Goal: Task Accomplishment & Management: Use online tool/utility

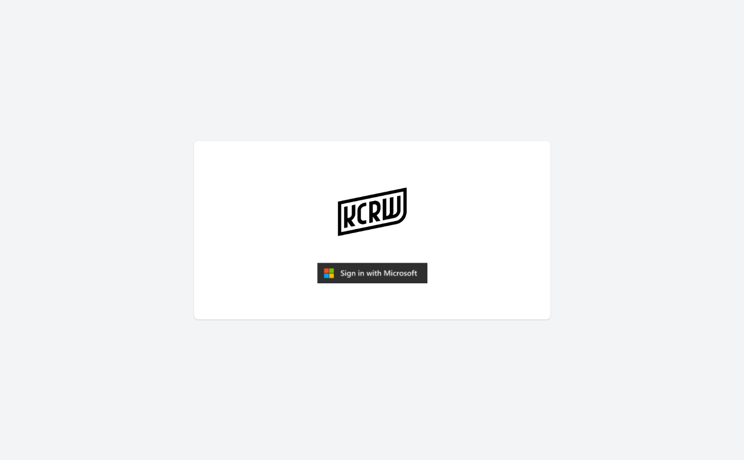
click at [365, 276] on img "submit" at bounding box center [372, 272] width 110 height 21
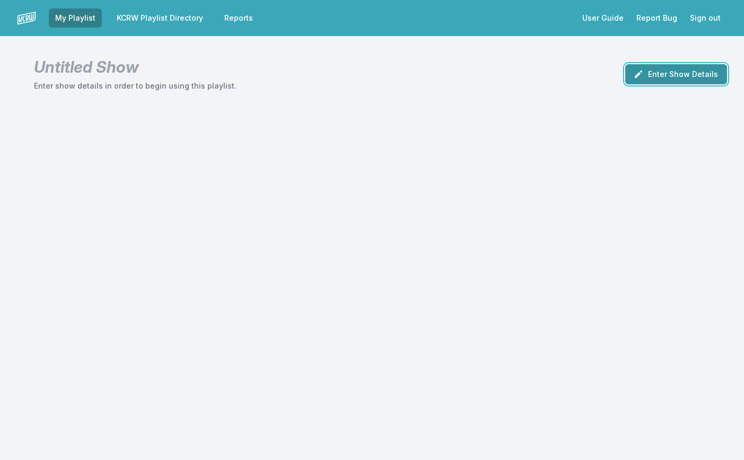
click at [672, 75] on button "Enter Show Details" at bounding box center [676, 74] width 102 height 20
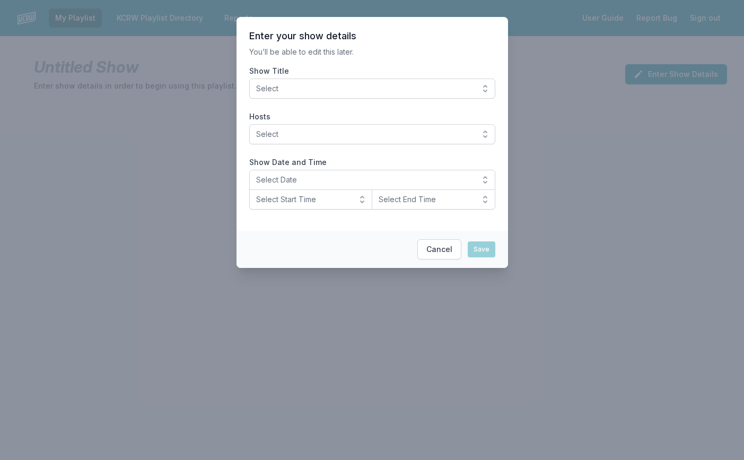
click at [326, 88] on span "Select" at bounding box center [364, 88] width 217 height 11
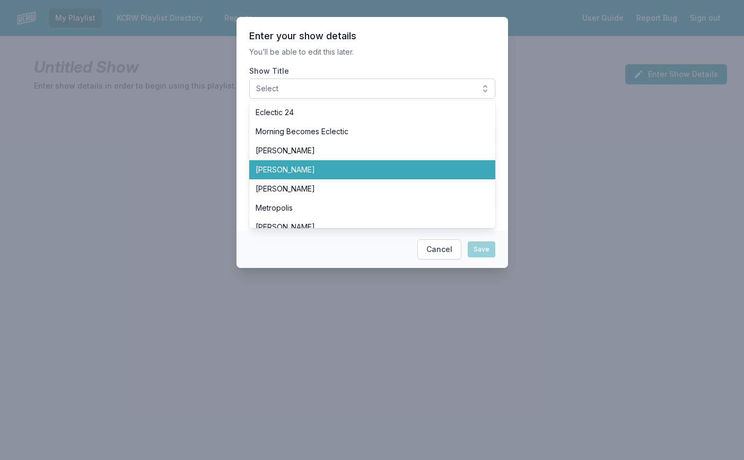
click at [302, 171] on span "[PERSON_NAME]" at bounding box center [366, 169] width 221 height 11
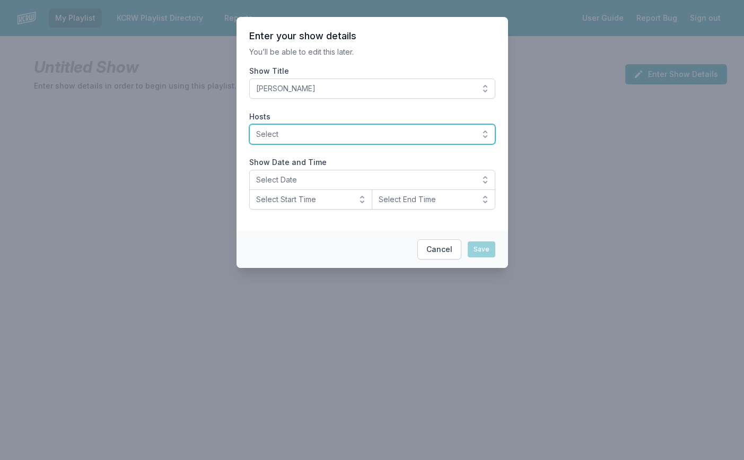
click at [309, 133] on span "Select" at bounding box center [364, 134] width 217 height 11
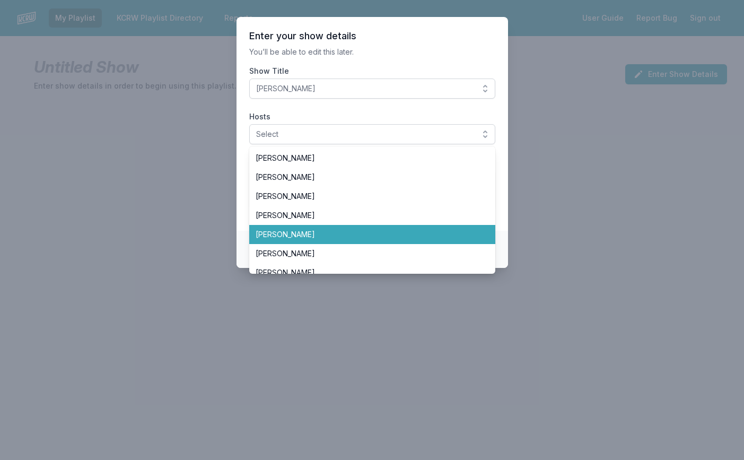
click at [286, 234] on span "[PERSON_NAME]" at bounding box center [366, 234] width 221 height 11
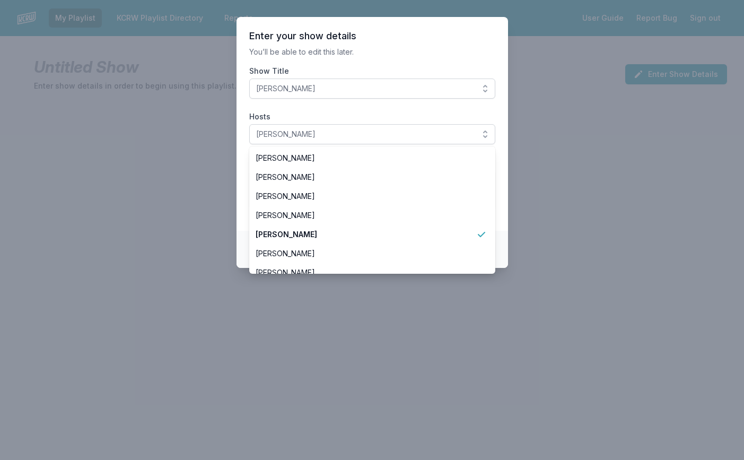
click at [238, 117] on section "Enter your show details You’ll be able to edit this later. Show Title [PERSON_N…" at bounding box center [371, 124] width 271 height 214
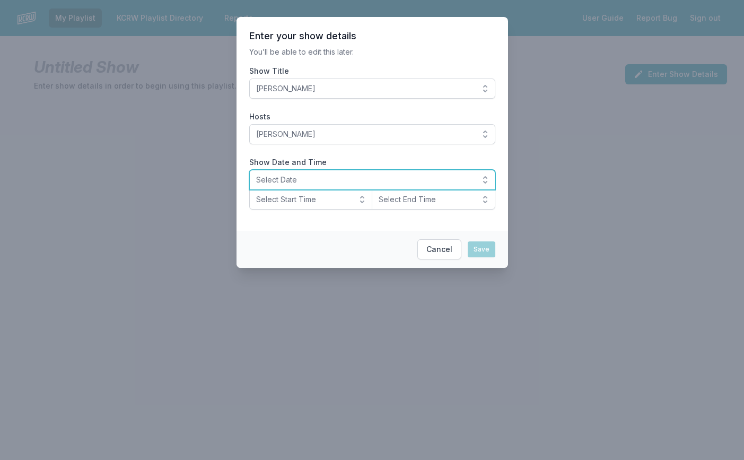
click at [285, 177] on span "Select Date" at bounding box center [364, 179] width 217 height 11
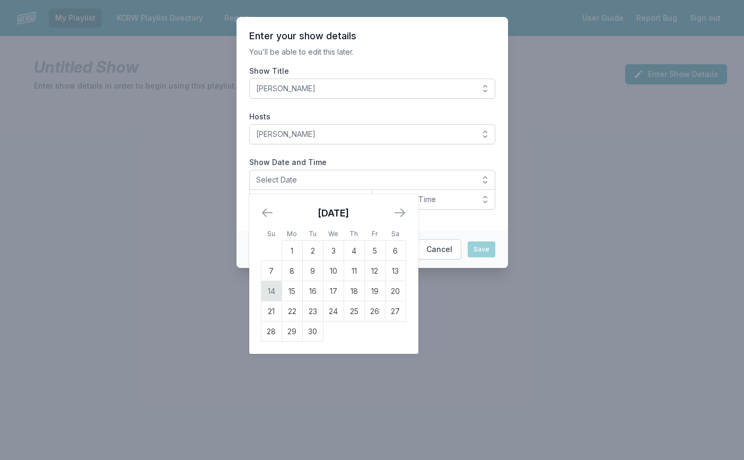
click at [273, 288] on td "14" at bounding box center [271, 291] width 21 height 20
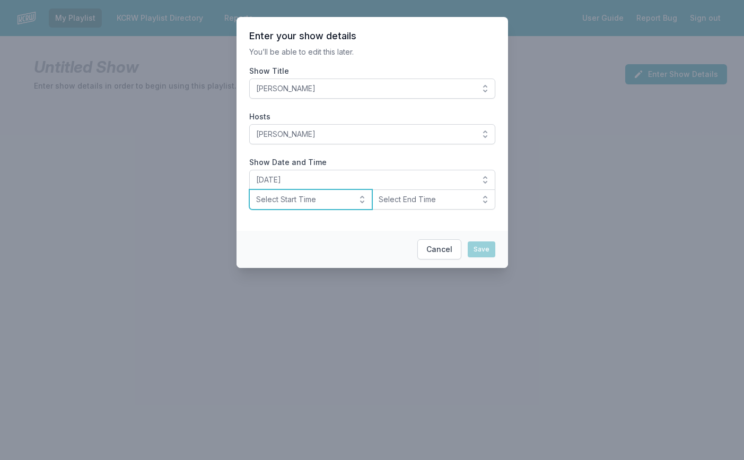
click at [302, 200] on span "Select Start Time" at bounding box center [303, 199] width 95 height 11
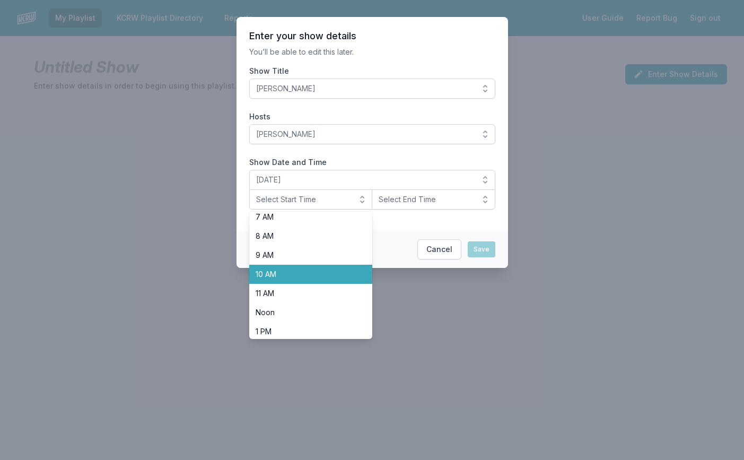
scroll to position [159, 0]
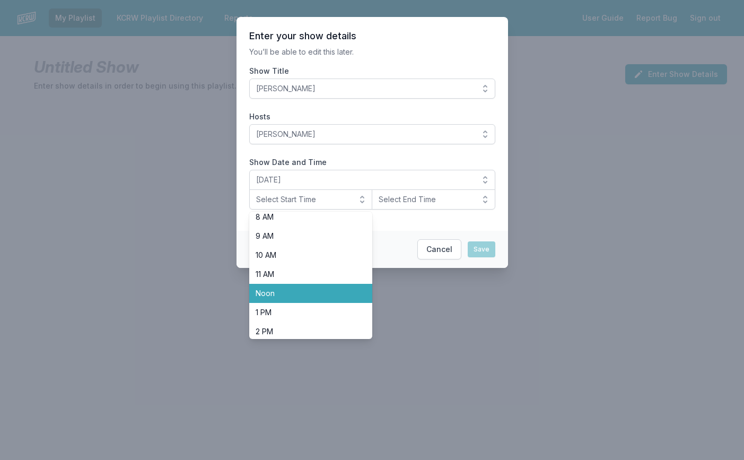
drag, startPoint x: 278, startPoint y: 291, endPoint x: 392, endPoint y: 257, distance: 118.3
click at [282, 291] on span "Noon" at bounding box center [305, 293] width 98 height 11
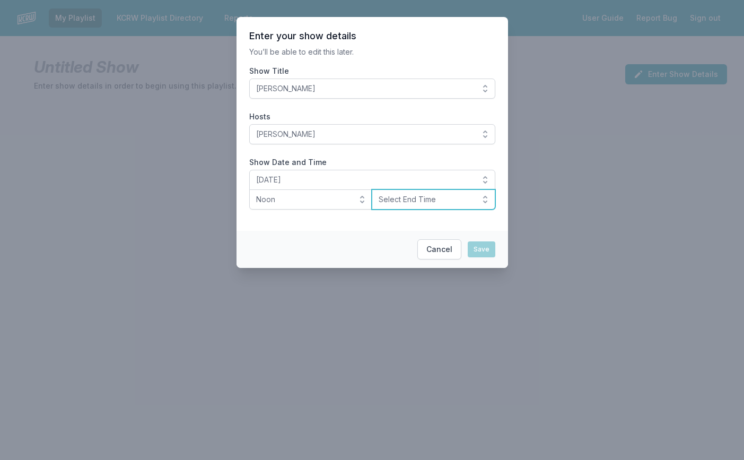
click at [419, 196] on span "Select End Time" at bounding box center [426, 199] width 95 height 11
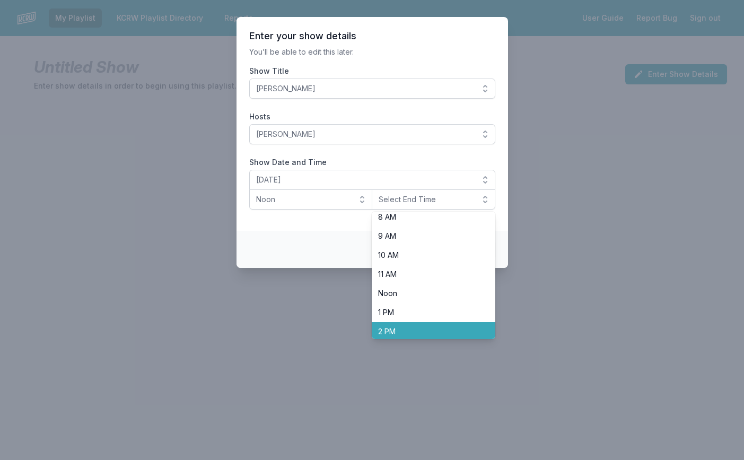
scroll to position [212, 0]
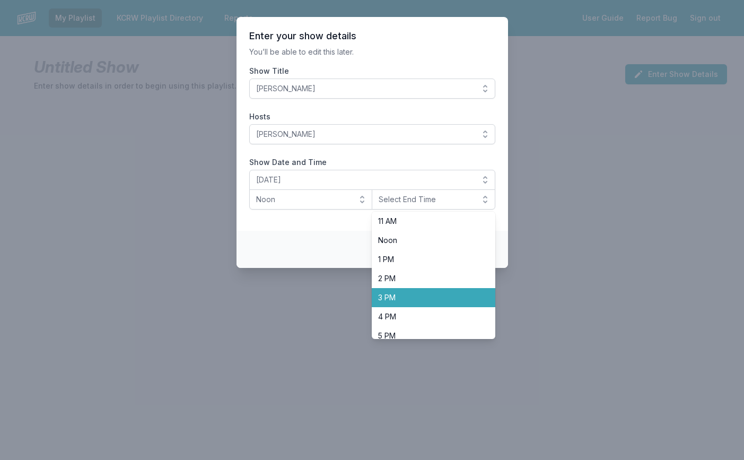
click at [394, 292] on span "3 PM" at bounding box center [427, 297] width 98 height 11
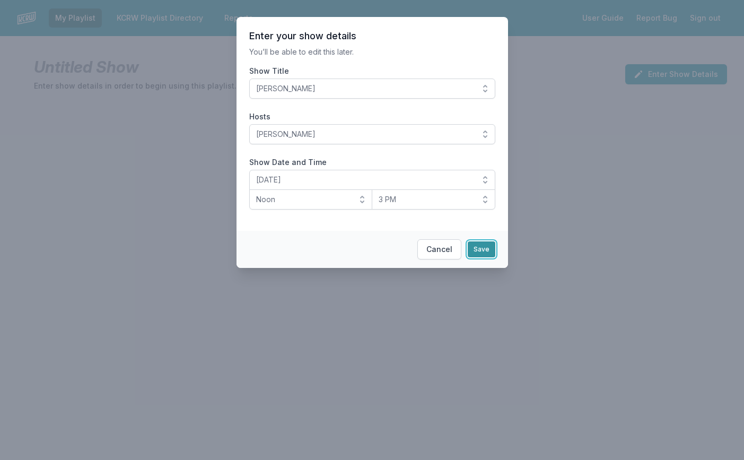
click at [478, 245] on button "Save" at bounding box center [482, 249] width 28 height 16
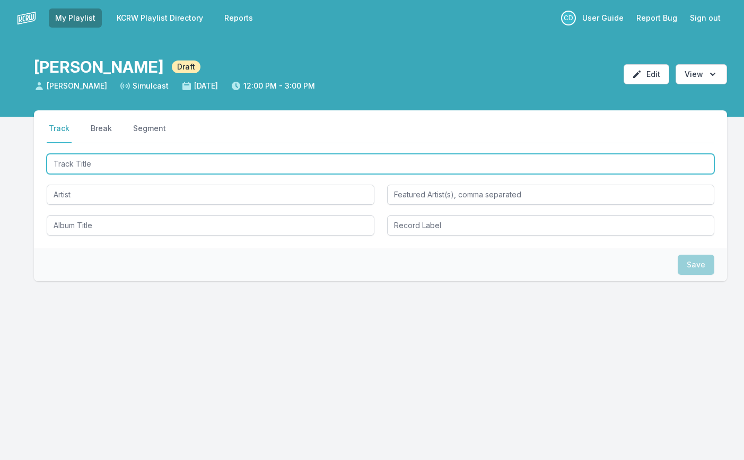
click at [174, 170] on input "Track Title" at bounding box center [381, 164] width 668 height 20
type input "Paranoid"
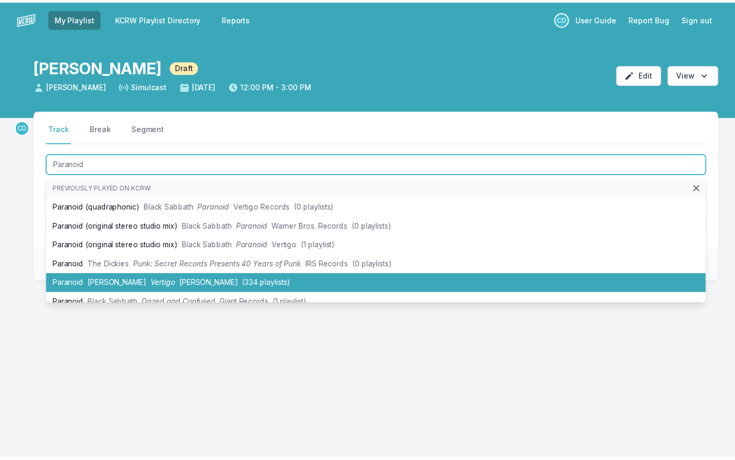
scroll to position [53, 0]
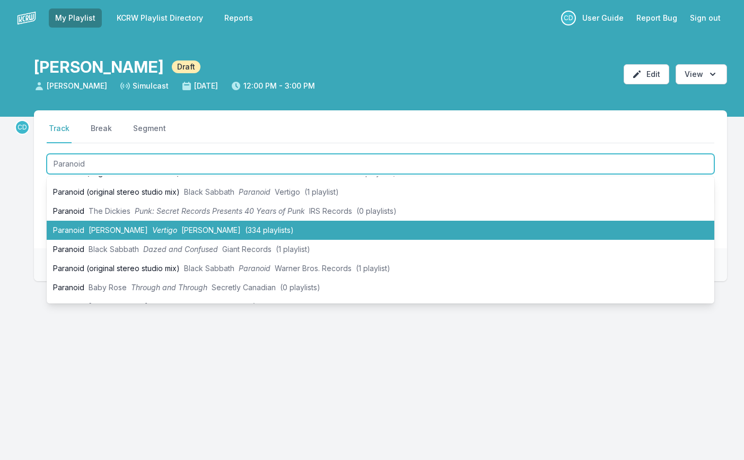
click at [181, 229] on span "[PERSON_NAME]" at bounding box center [210, 229] width 59 height 9
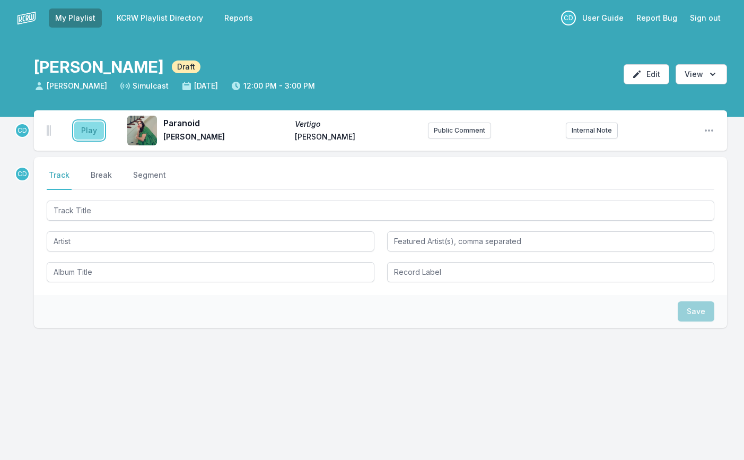
click at [84, 125] on button "Play" at bounding box center [89, 130] width 30 height 18
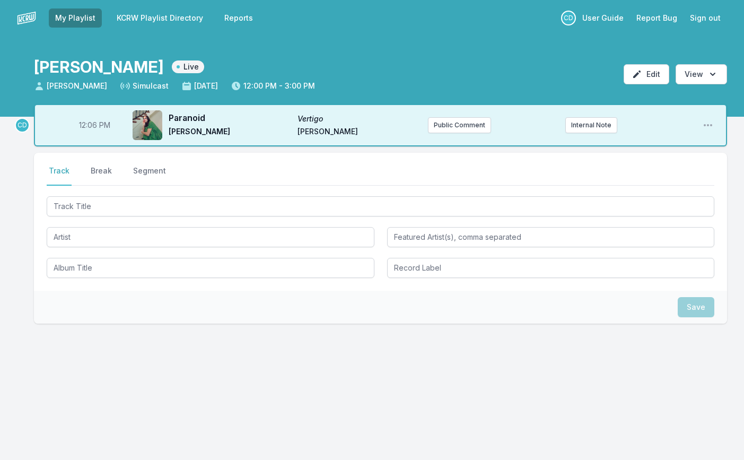
click at [95, 125] on span "12:06 PM" at bounding box center [94, 125] width 31 height 11
click at [89, 125] on input "12:06" at bounding box center [94, 125] width 59 height 20
type input "12:04"
click at [456, 122] on button "Public Comment" at bounding box center [459, 125] width 63 height 16
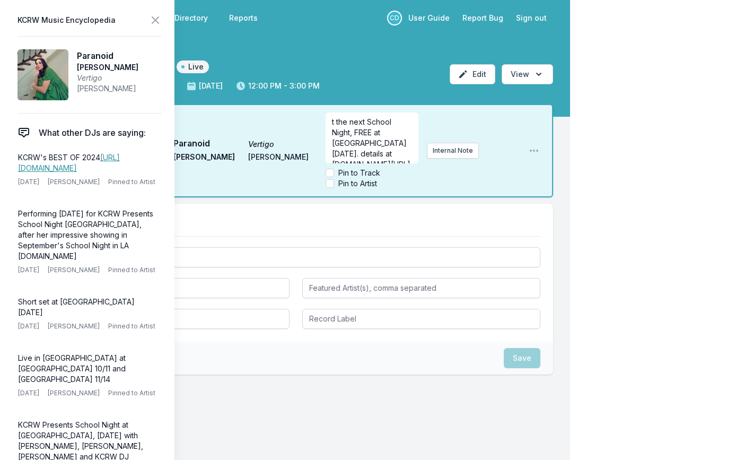
scroll to position [5, 0]
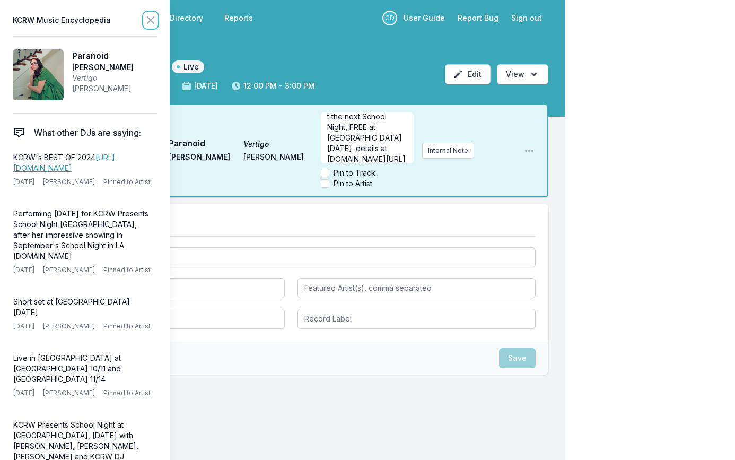
click at [151, 15] on icon at bounding box center [150, 20] width 13 height 13
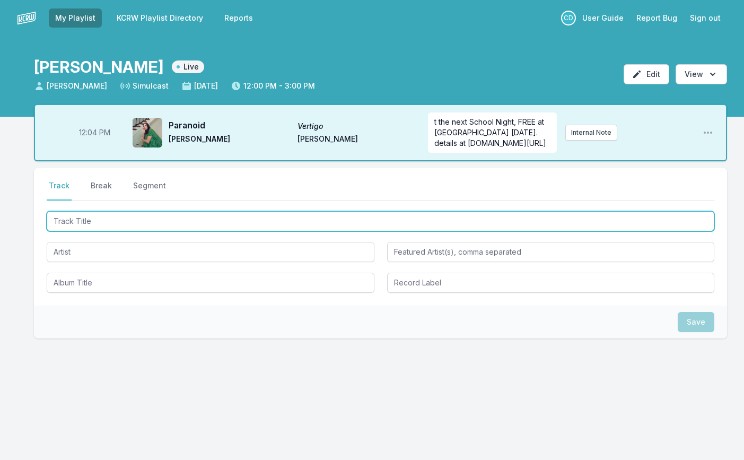
drag, startPoint x: 102, startPoint y: 221, endPoint x: 110, endPoint y: 222, distance: 8.0
click at [104, 220] on input "Track Title" at bounding box center [381, 221] width 668 height 20
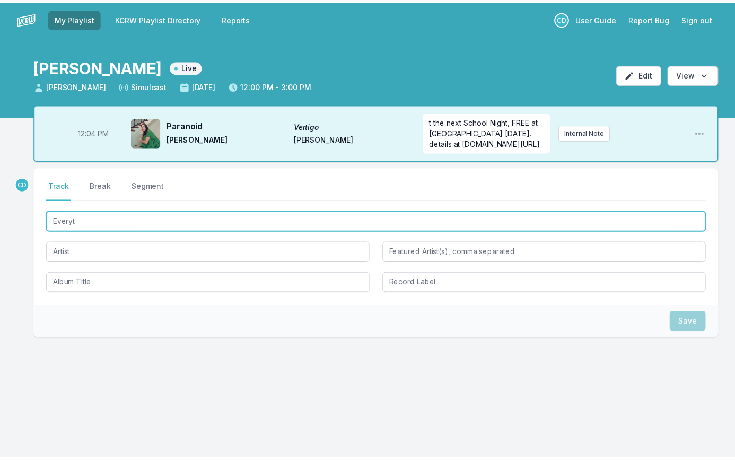
scroll to position [0, 0]
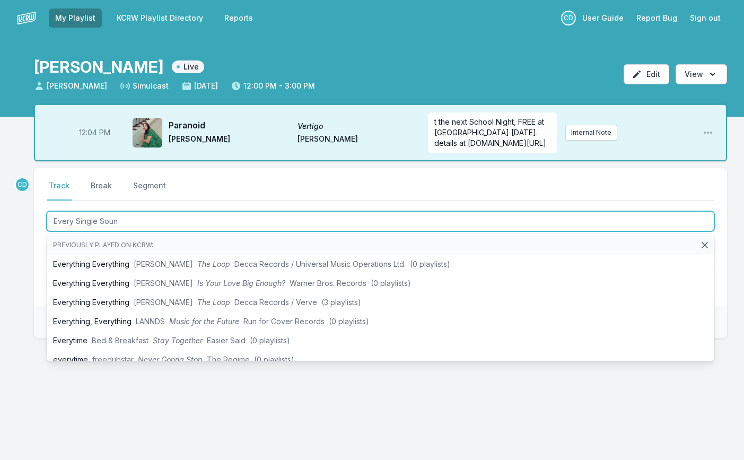
type input "Every Single Sound"
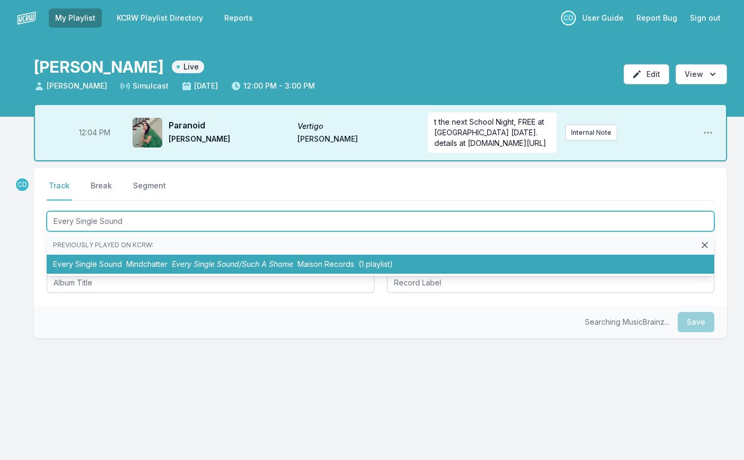
click at [169, 264] on li "Every Single Sound Mindchatter Every Single Sound/Such A Shame Maison Records (…" at bounding box center [381, 263] width 668 height 19
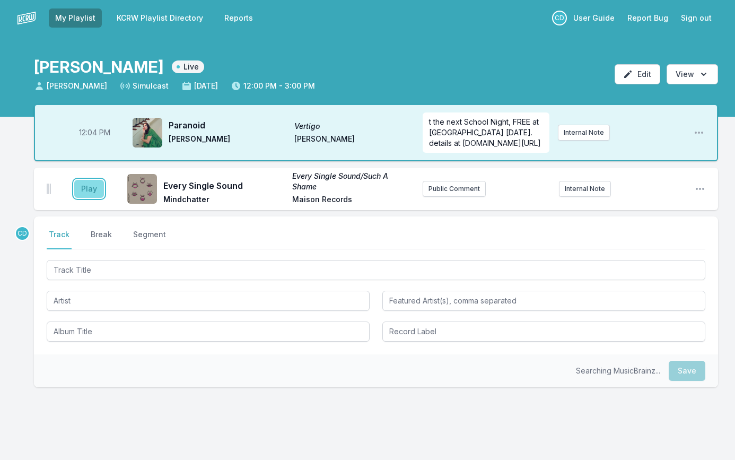
drag, startPoint x: 78, startPoint y: 188, endPoint x: 86, endPoint y: 190, distance: 7.6
click at [80, 188] on button "Play" at bounding box center [89, 189] width 30 height 18
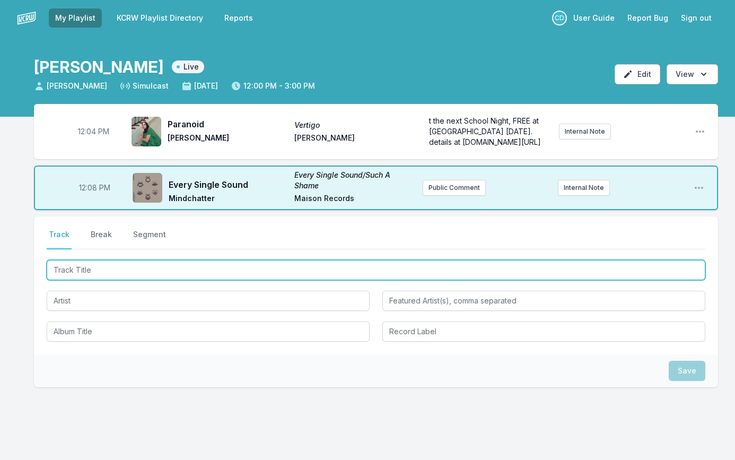
click at [287, 273] on input "Track Title" at bounding box center [376, 270] width 658 height 20
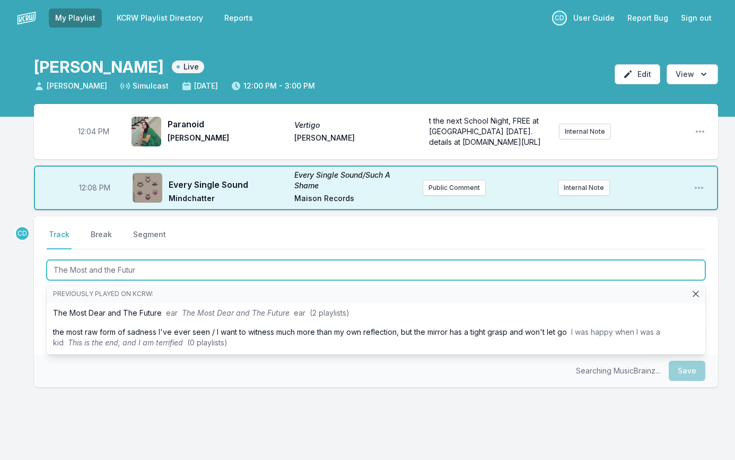
type input "The Most and the Future"
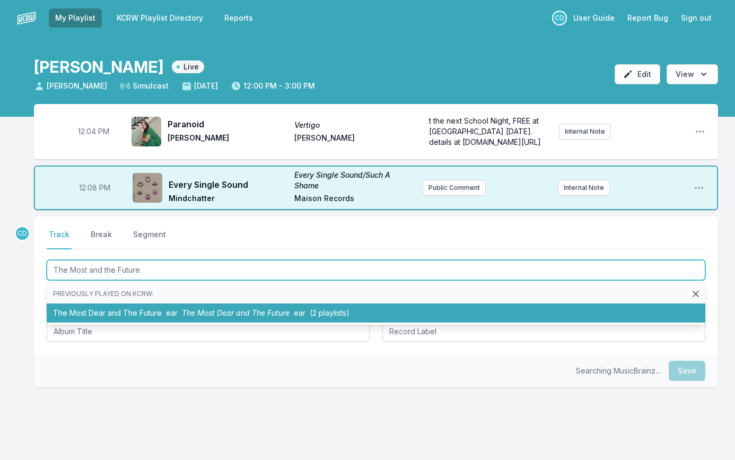
click at [158, 309] on li "The Most Dear and The Future ear The Most Dear and The Future ear (2 playlists)" at bounding box center [376, 312] width 658 height 19
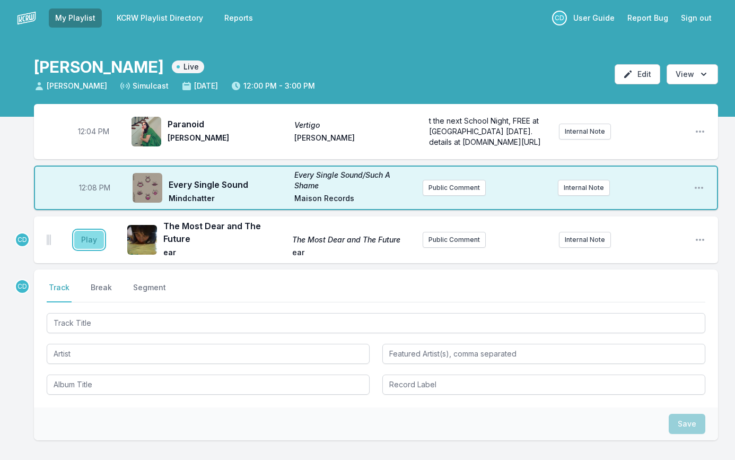
click at [95, 237] on button "Play" at bounding box center [89, 240] width 30 height 18
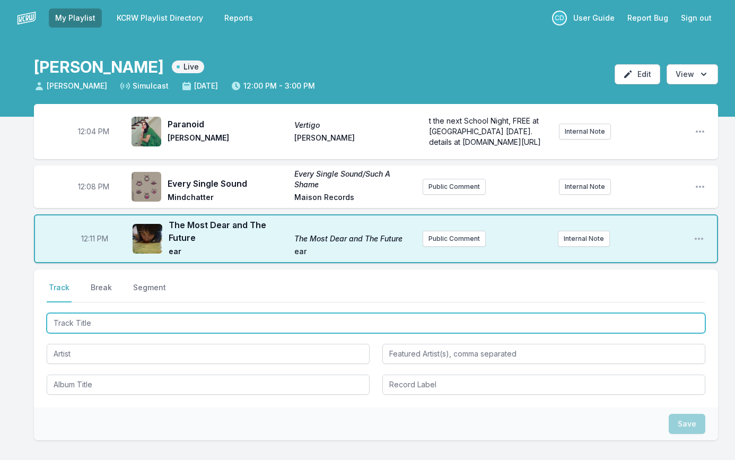
click at [95, 319] on input "Track Title" at bounding box center [376, 323] width 658 height 20
click at [100, 322] on input "What Did YouMean By Love" at bounding box center [376, 323] width 658 height 20
type input "What Did You Mean By Love"
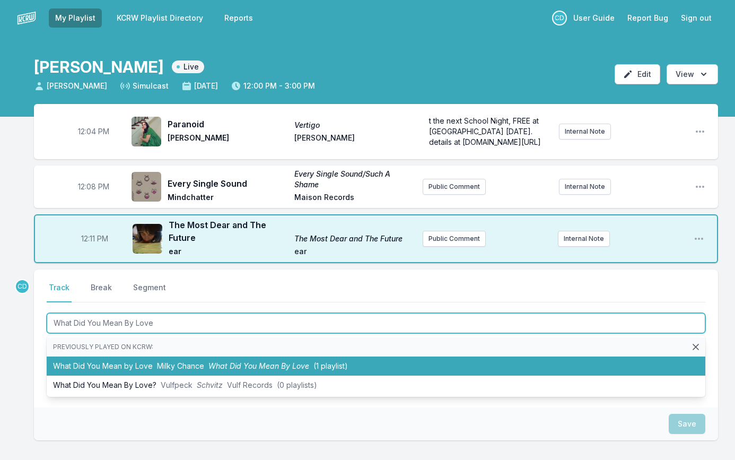
click at [126, 366] on li "What Did You Mean by Love Milky Chance What Did You Mean By Love (1 playlist)" at bounding box center [376, 365] width 658 height 19
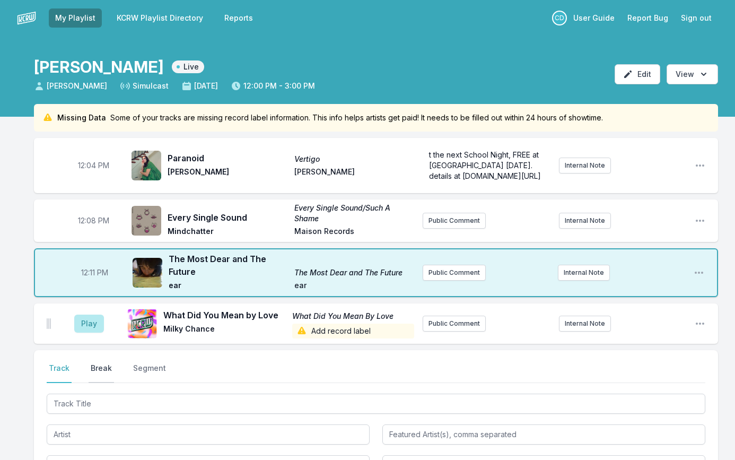
click at [104, 367] on button "Break" at bounding box center [101, 373] width 25 height 20
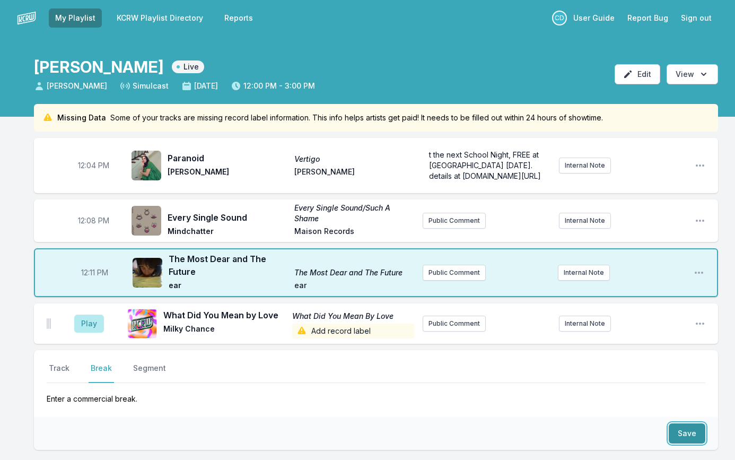
click at [694, 437] on button "Save" at bounding box center [687, 433] width 37 height 20
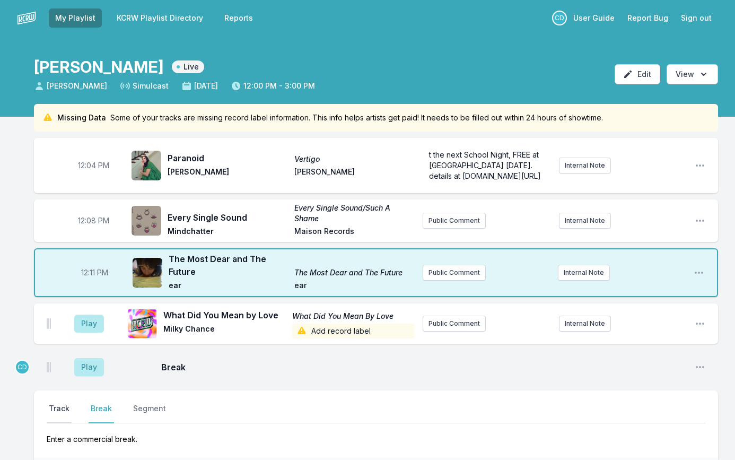
click at [56, 408] on button "Track" at bounding box center [59, 413] width 25 height 20
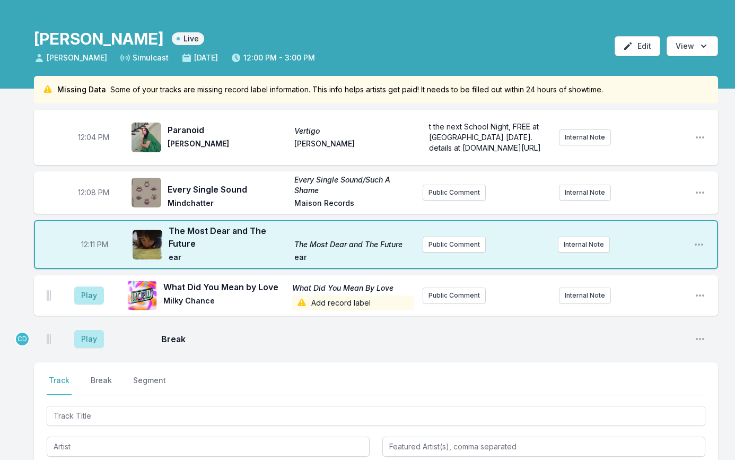
scroll to position [106, 0]
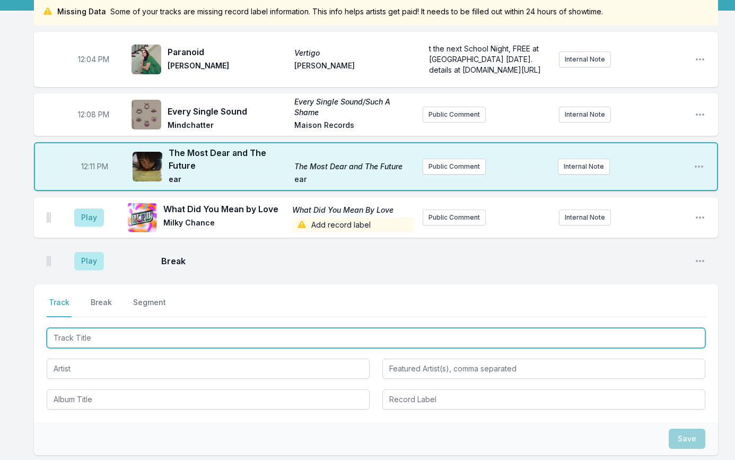
click at [119, 344] on input "Track Title" at bounding box center [376, 338] width 658 height 20
type input "A Real Mother For Y"
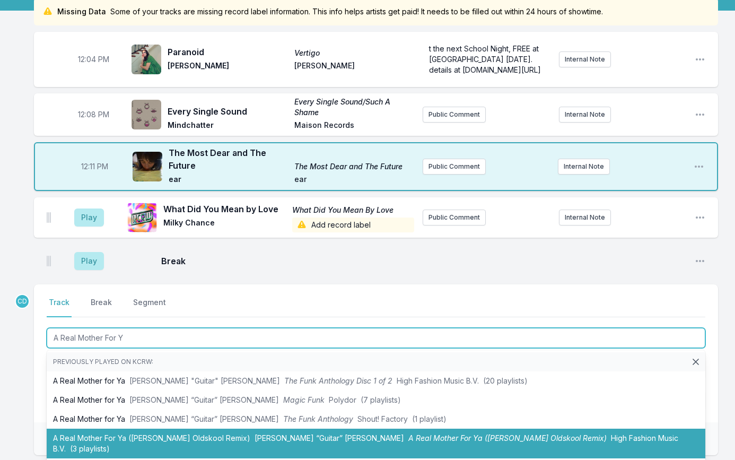
click at [178, 435] on li "A Real Mother For Ya (Ben Liebrand Oldskool Remix) Johnny “Guitar” Watson A Rea…" at bounding box center [376, 443] width 658 height 30
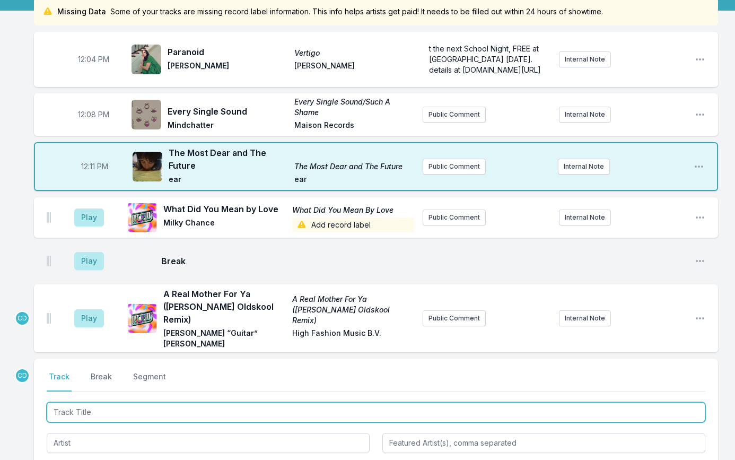
click at [93, 402] on input "Track Title" at bounding box center [376, 412] width 658 height 20
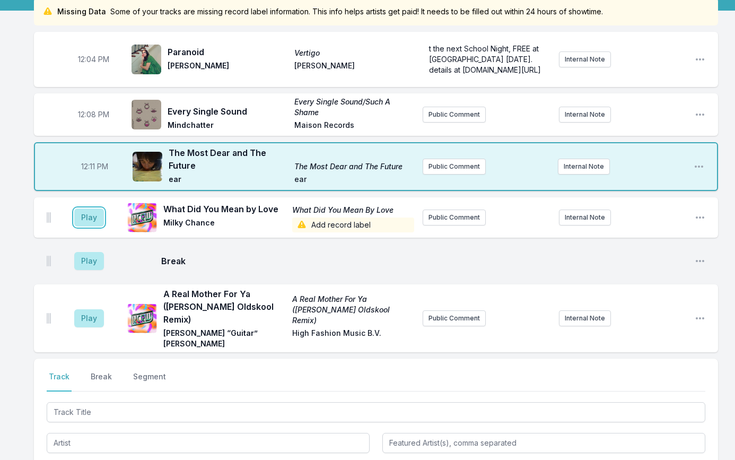
drag, startPoint x: 96, startPoint y: 219, endPoint x: 36, endPoint y: 245, distance: 65.3
click at [95, 216] on button "Play" at bounding box center [89, 217] width 30 height 18
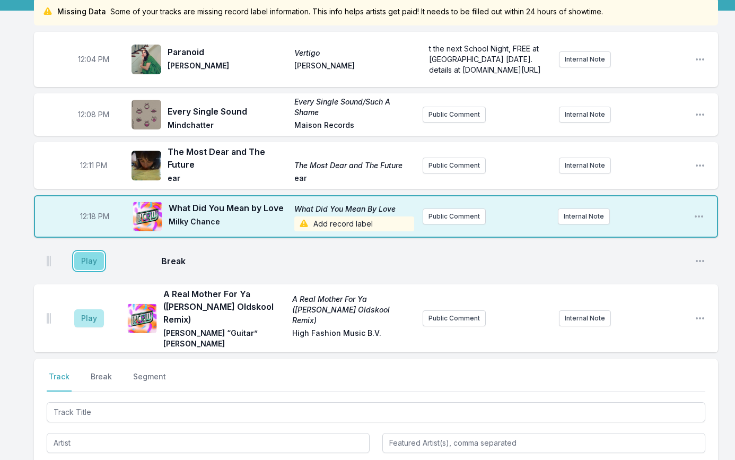
click at [92, 261] on button "Play" at bounding box center [89, 261] width 30 height 18
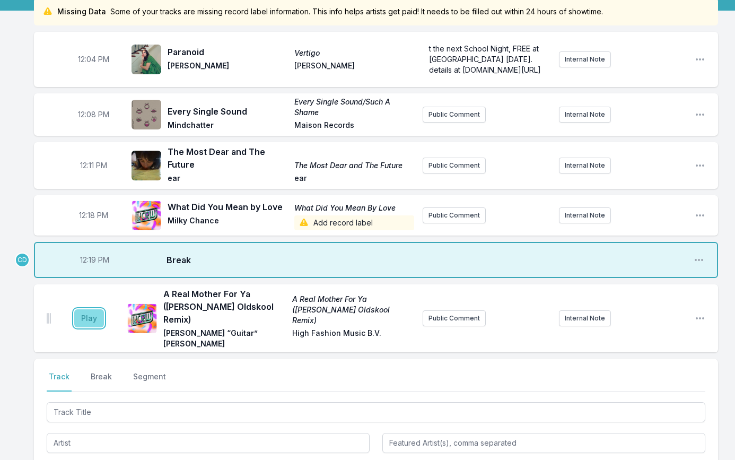
click at [82, 309] on button "Play" at bounding box center [89, 318] width 30 height 18
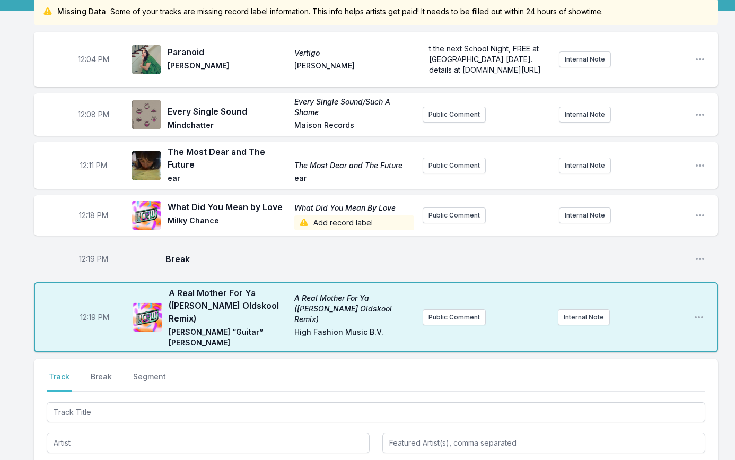
click at [87, 259] on span "12:19 PM" at bounding box center [93, 258] width 29 height 11
click at [83, 256] on input "12:19" at bounding box center [93, 259] width 59 height 20
type input "12:18"
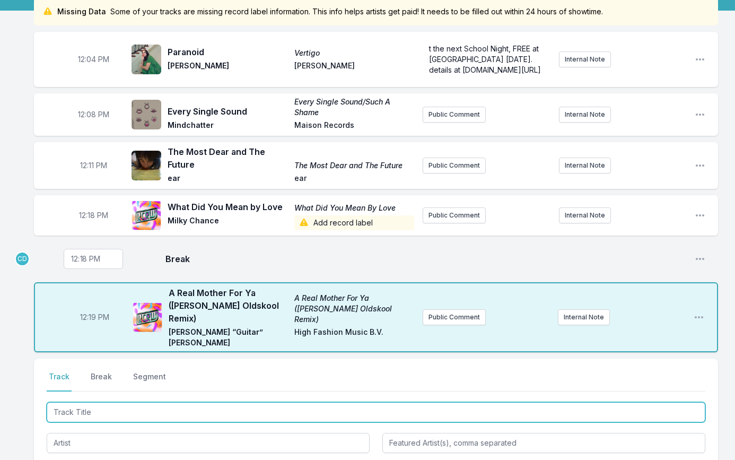
click at [103, 402] on input "Track Title" at bounding box center [376, 412] width 658 height 20
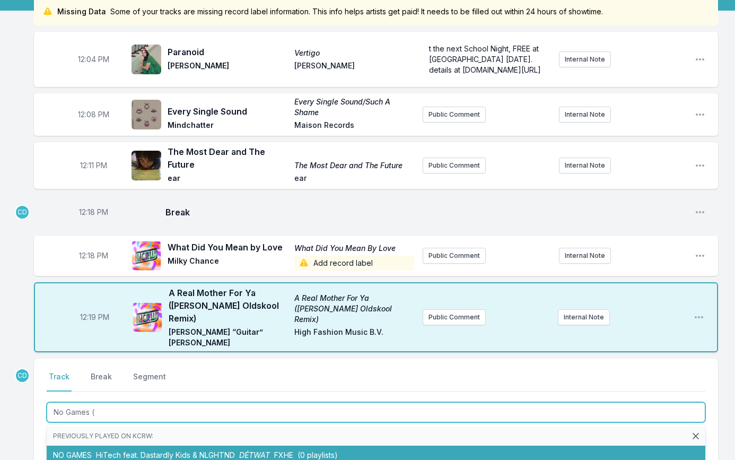
type input "No Games"
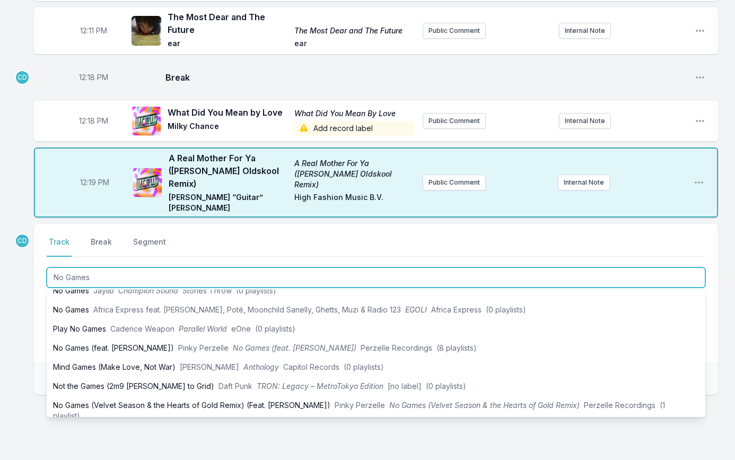
scroll to position [256, 0]
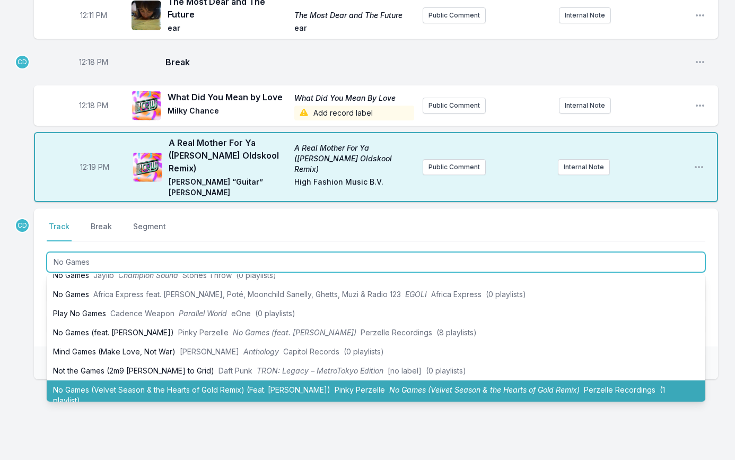
click at [152, 380] on li "No Games (Velvet Season & the Hearts of Gold Remix) (Feat. Eda Eren) Pinky Perz…" at bounding box center [376, 395] width 658 height 30
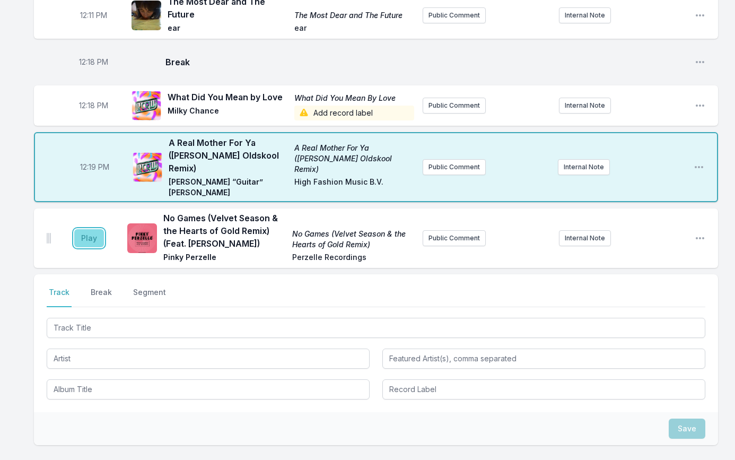
click at [84, 229] on button "Play" at bounding box center [89, 238] width 30 height 18
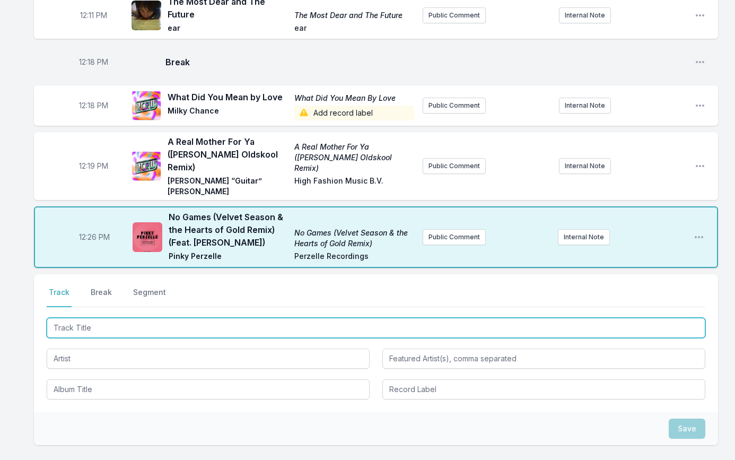
drag, startPoint x: 116, startPoint y: 311, endPoint x: 120, endPoint y: 308, distance: 5.7
click at [116, 318] on input "Track Title" at bounding box center [376, 328] width 658 height 20
type input "Talk to Leslie"
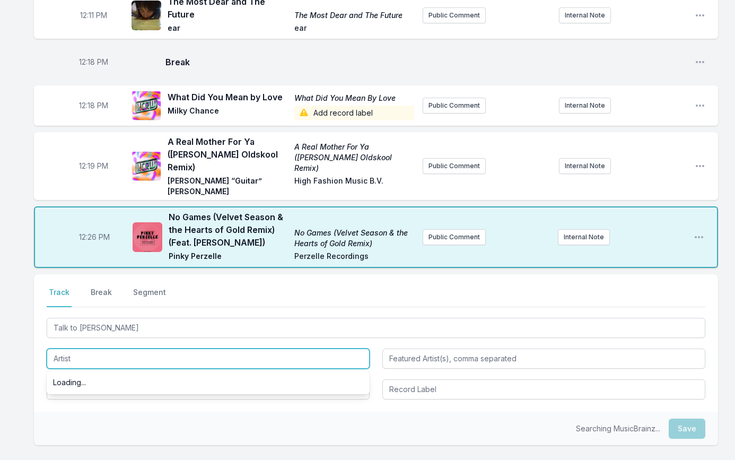
click at [101, 348] on input "Artist" at bounding box center [208, 358] width 323 height 20
type input "Katie Alice Greer"
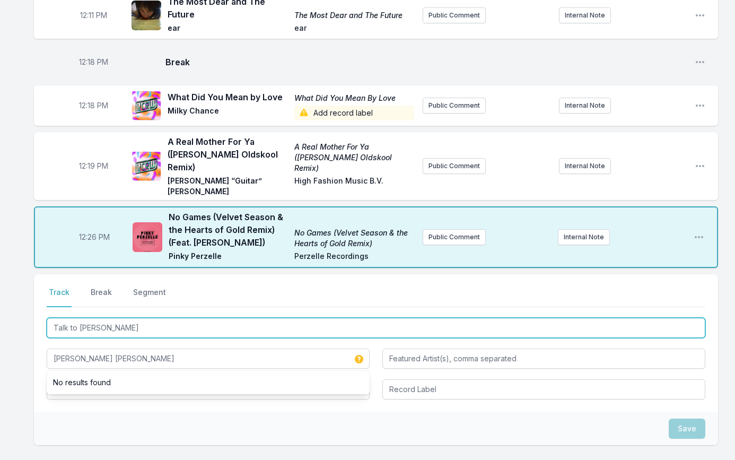
drag, startPoint x: 20, startPoint y: 306, endPoint x: 11, endPoint y: 306, distance: 9.0
click at [11, 306] on div "Missing Data Some of your tracks are missing record label information. This inf…" at bounding box center [367, 197] width 735 height 699
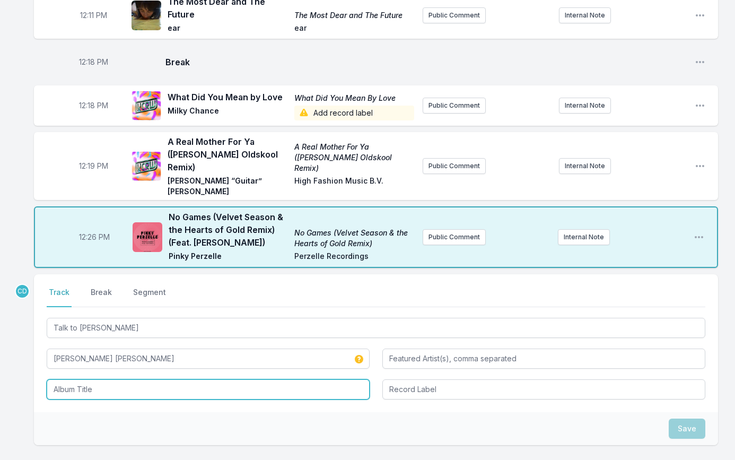
click at [70, 379] on input "Album Title" at bounding box center [208, 389] width 323 height 20
paste input "Talk to Leslie"
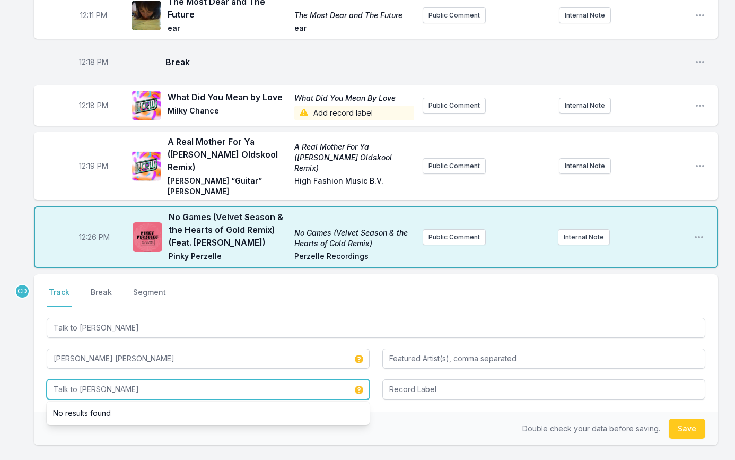
type input "Talk to Leslie"
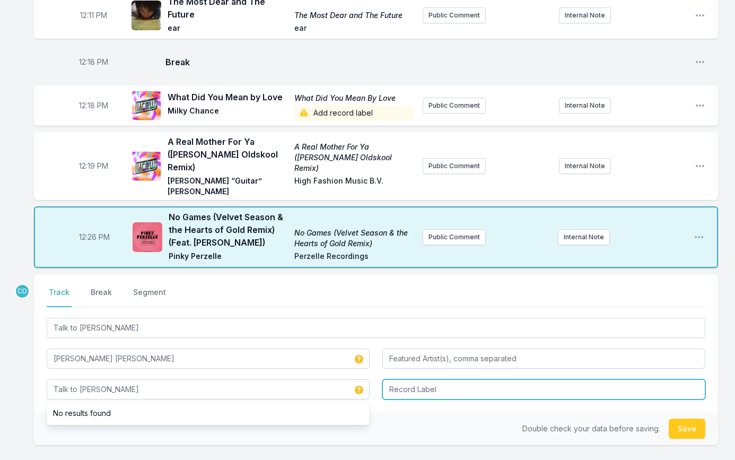
click at [495, 379] on input "Record Label" at bounding box center [543, 389] width 323 height 20
click at [409, 379] on input "Record Label" at bounding box center [543, 389] width 323 height 20
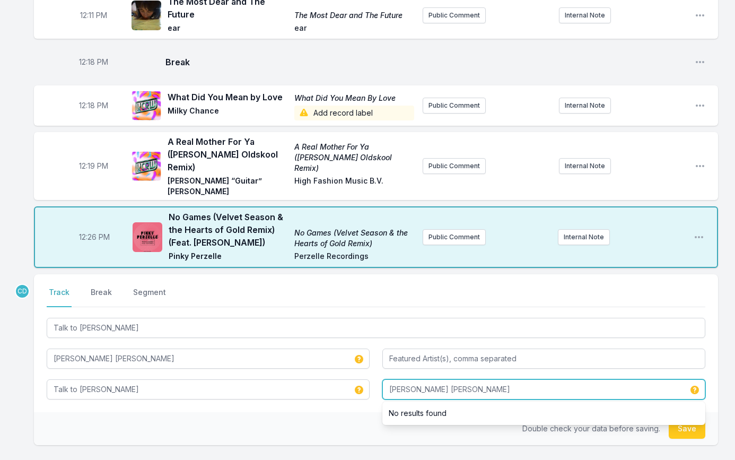
type input "Katie Alice Greer"
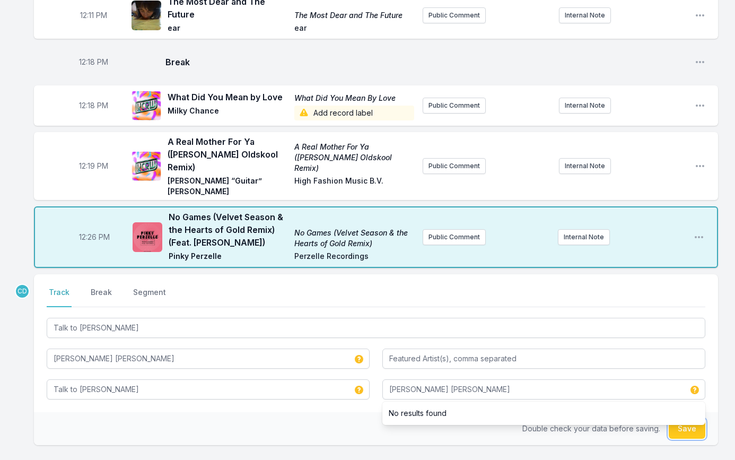
drag, startPoint x: 689, startPoint y: 414, endPoint x: 563, endPoint y: 368, distance: 133.7
click at [688, 418] on button "Save" at bounding box center [687, 428] width 37 height 20
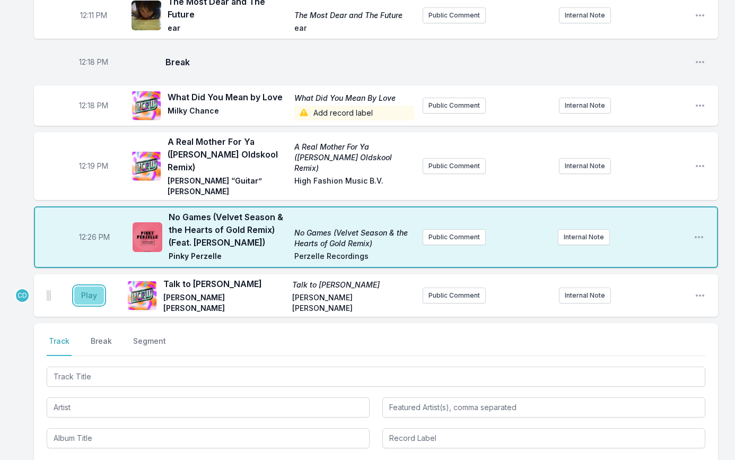
click at [87, 286] on button "Play" at bounding box center [89, 295] width 30 height 18
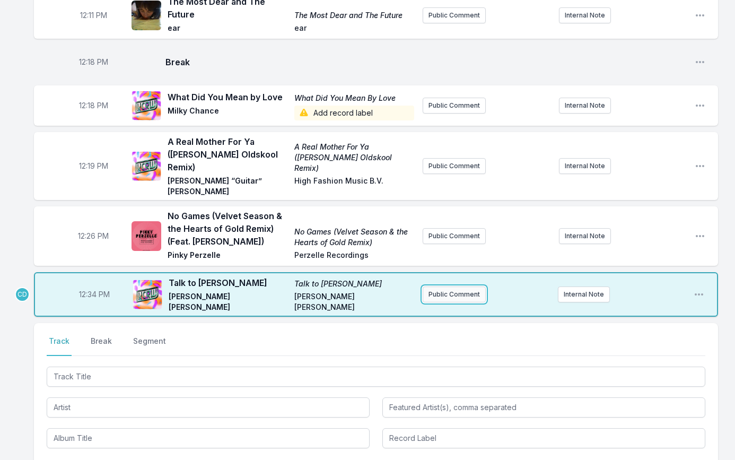
click at [468, 286] on button "Public Comment" at bounding box center [454, 294] width 63 height 16
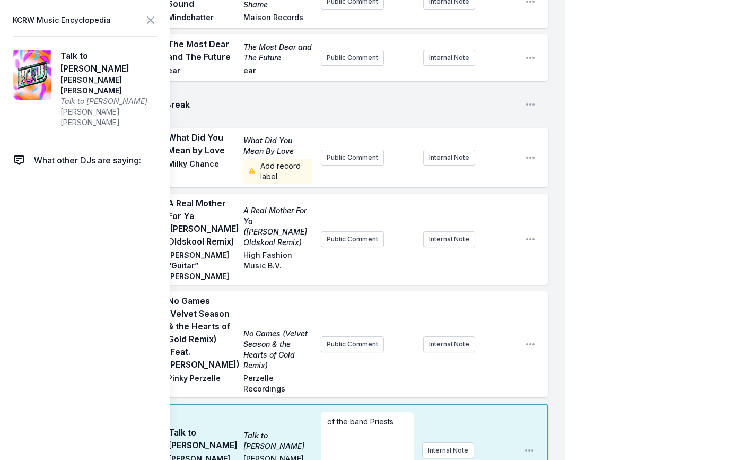
click at [324, 412] on div "of the band Priests" at bounding box center [367, 437] width 93 height 51
click at [365, 416] on p "solo of the band Priests" at bounding box center [367, 426] width 81 height 21
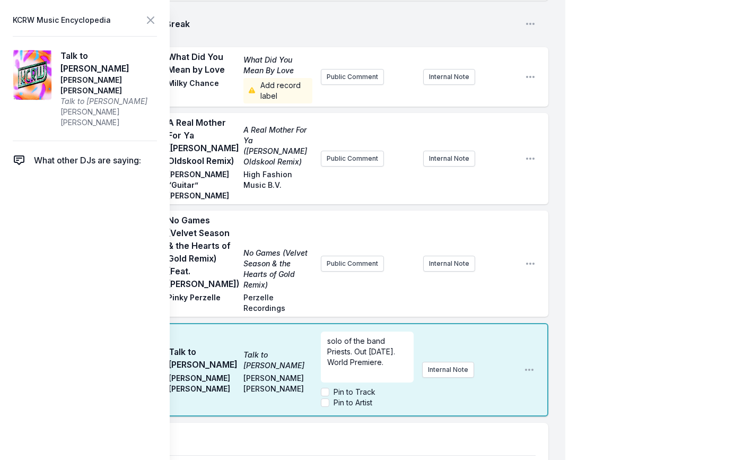
scroll to position [362, 0]
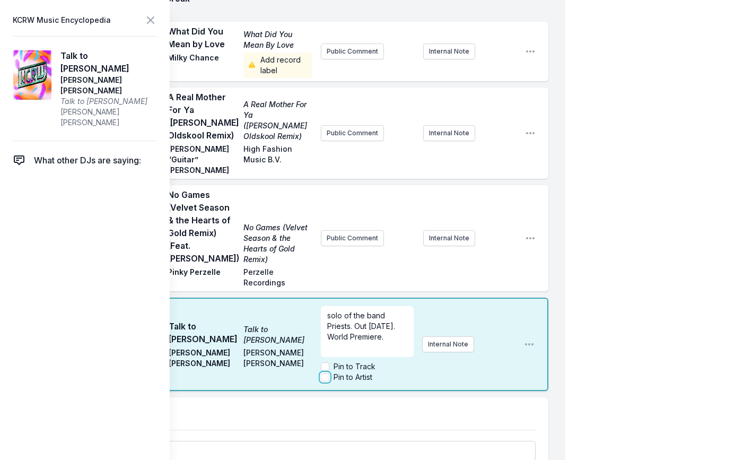
click at [324, 373] on input "Pin to Artist" at bounding box center [325, 377] width 8 height 8
checkbox input "true"
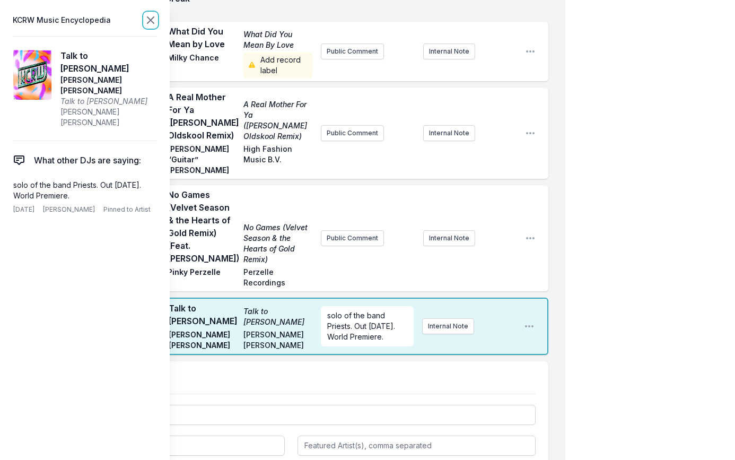
click at [148, 20] on icon at bounding box center [150, 20] width 13 height 13
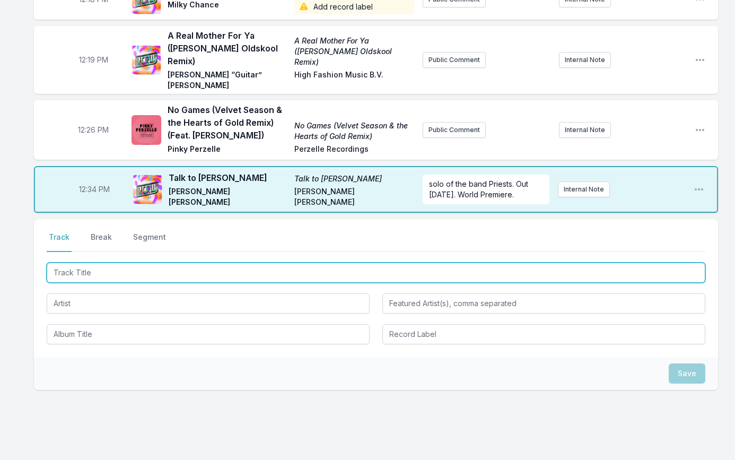
click at [292, 262] on input "Track Title" at bounding box center [376, 272] width 658 height 20
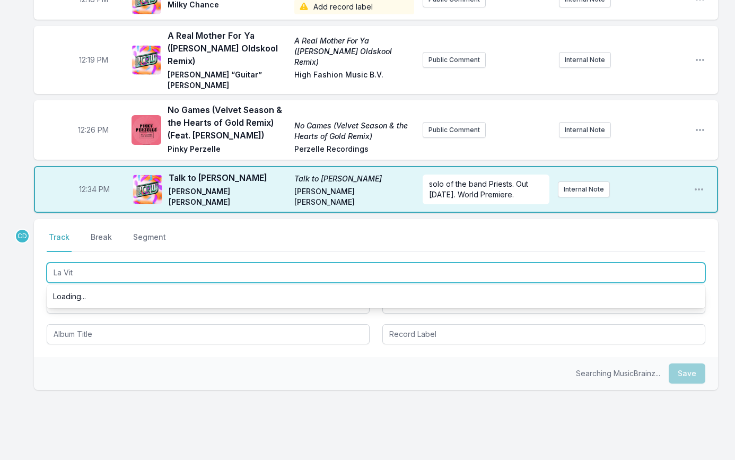
type input "La Vita"
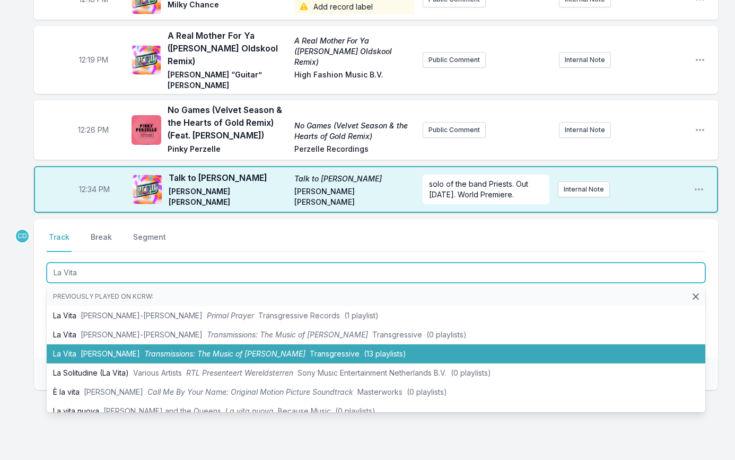
click at [140, 349] on span "Beverly Glenn-Copeland" at bounding box center [110, 353] width 59 height 9
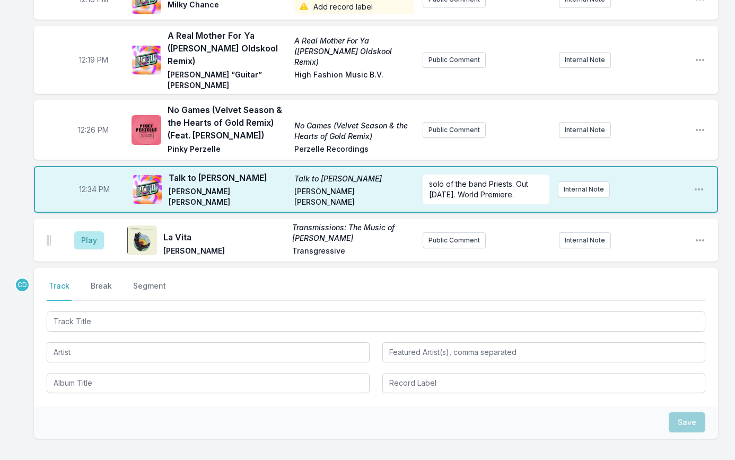
click at [86, 223] on aside "Play" at bounding box center [88, 240] width 59 height 34
click at [88, 231] on button "Play" at bounding box center [89, 240] width 30 height 18
